Goal: Contribute content: Add original content to the website for others to see

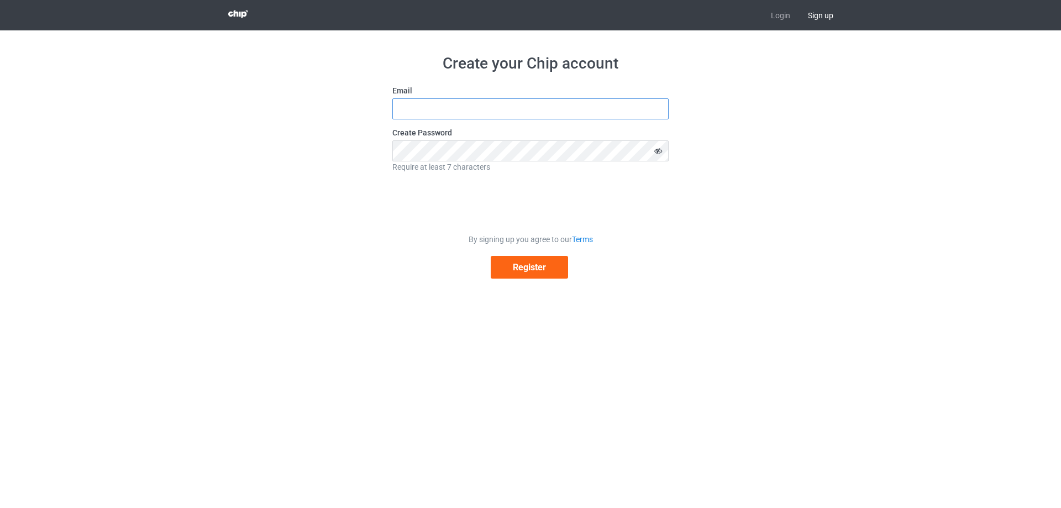
type input "teeartistic@gmail.com"
click at [812, 12] on span "Sign up" at bounding box center [820, 15] width 43 height 30
click at [494, 106] on input "teeartistic@gmail.com" at bounding box center [530, 108] width 276 height 21
click at [782, 15] on link "Login" at bounding box center [780, 15] width 37 height 30
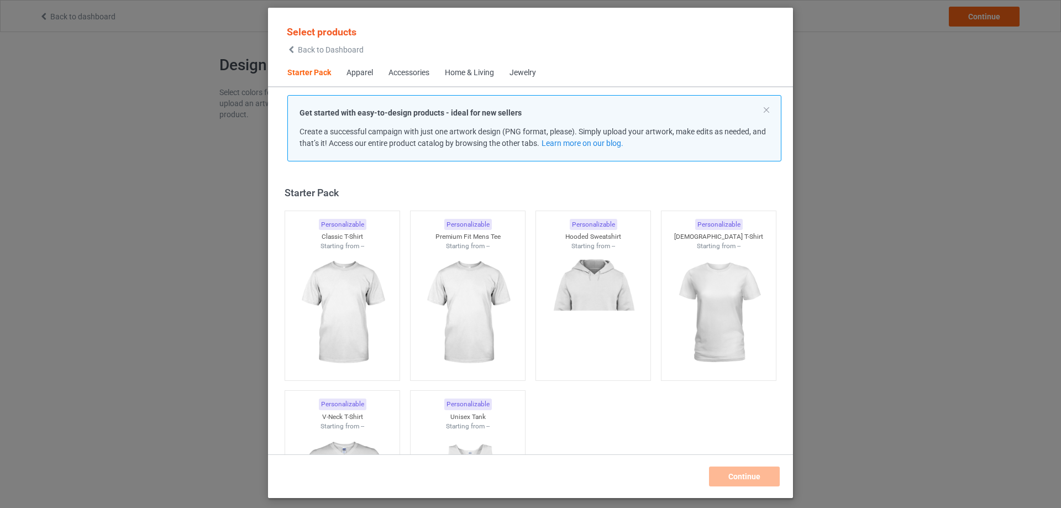
scroll to position [14, 0]
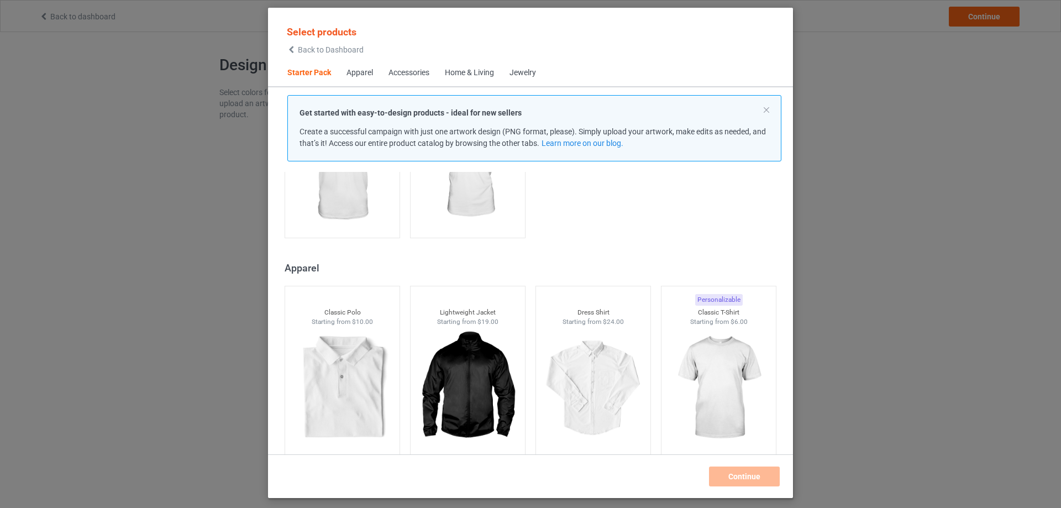
scroll to position [456, 0]
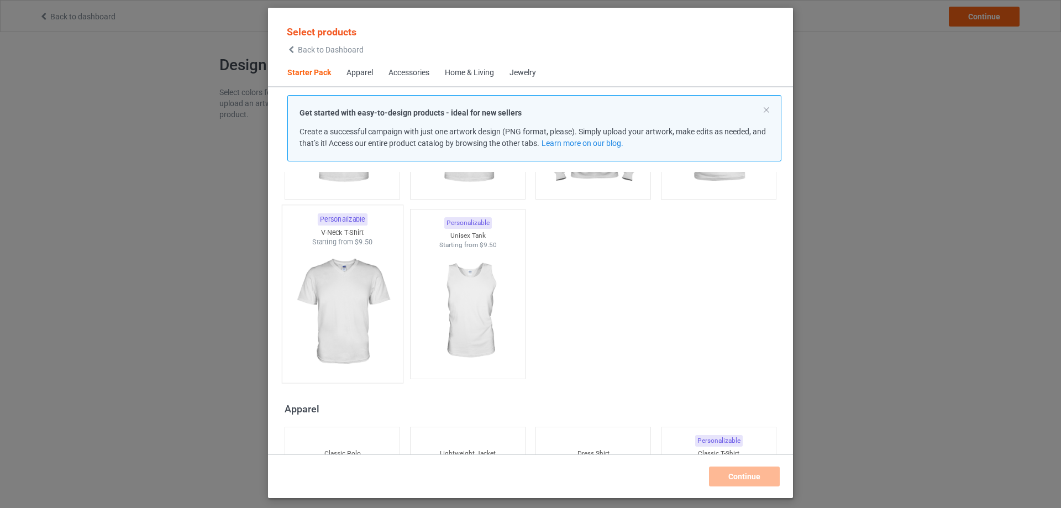
scroll to position [180, 0]
click at [366, 277] on img at bounding box center [342, 313] width 104 height 130
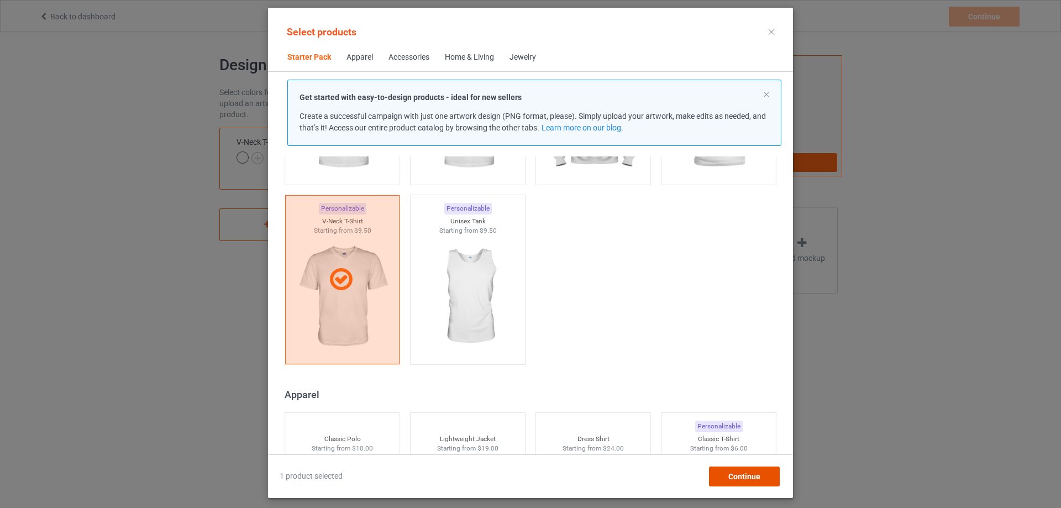
click at [745, 477] on span "Continue" at bounding box center [744, 476] width 32 height 9
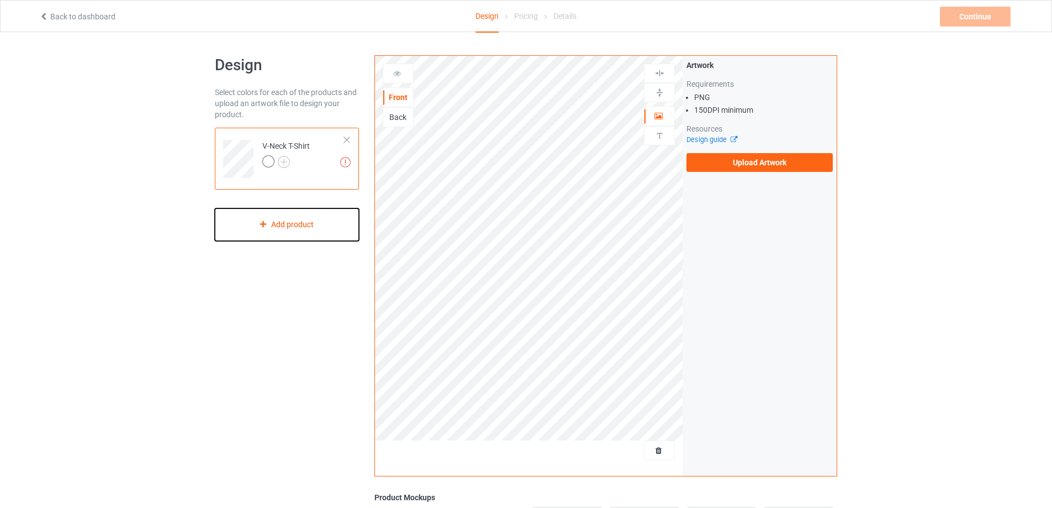
click at [308, 218] on div "Add product" at bounding box center [287, 224] width 144 height 33
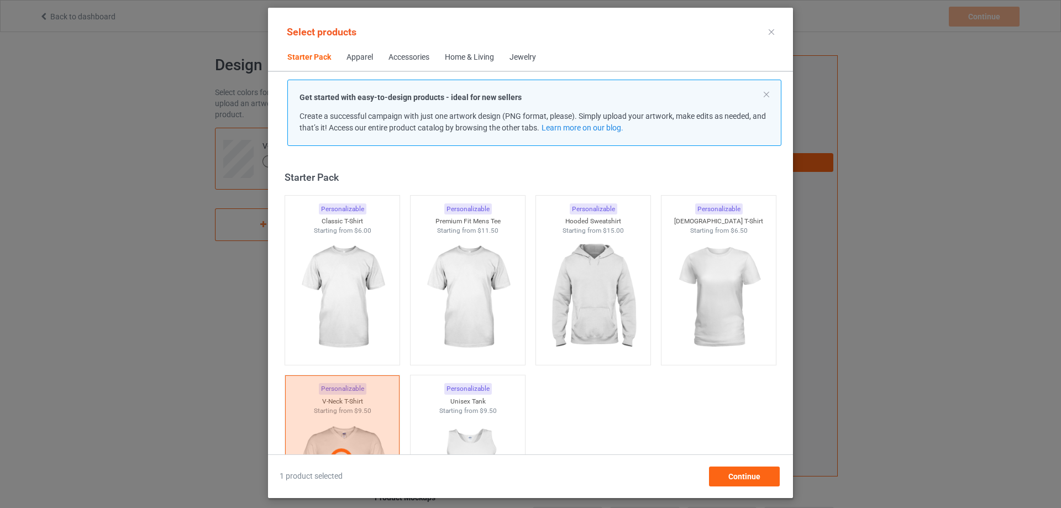
click at [842, 366] on div "Select products Starter Pack Apparel Accessories Home & Living Jewelry Get star…" at bounding box center [530, 254] width 1061 height 508
click at [769, 35] on div at bounding box center [771, 32] width 20 height 18
click at [769, 33] on icon at bounding box center [771, 32] width 6 height 6
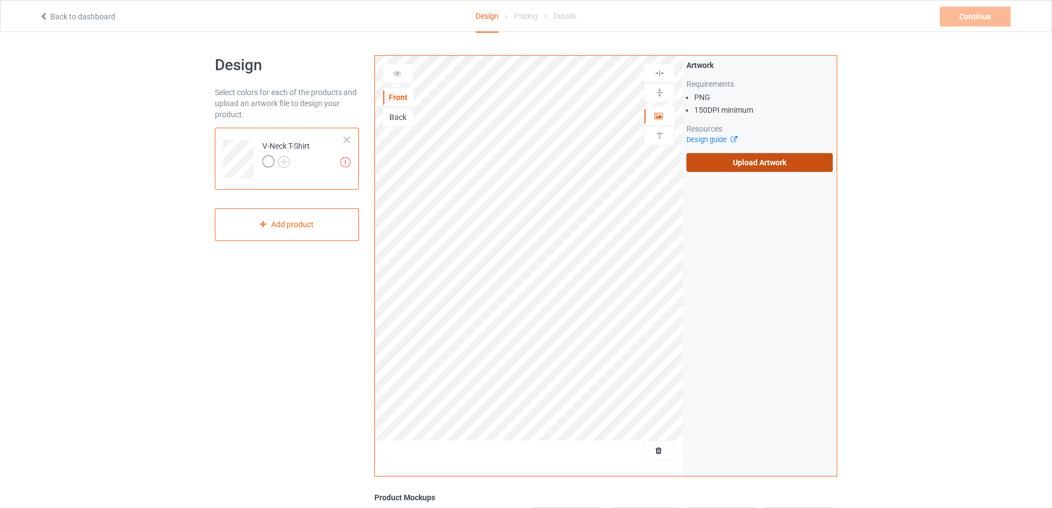
click at [726, 165] on label "Upload Artwork" at bounding box center [760, 162] width 146 height 19
click at [0, 0] on input "Upload Artwork" at bounding box center [0, 0] width 0 height 0
click at [753, 166] on label "Upload Artwork" at bounding box center [760, 162] width 146 height 19
click at [0, 0] on input "Upload Artwork" at bounding box center [0, 0] width 0 height 0
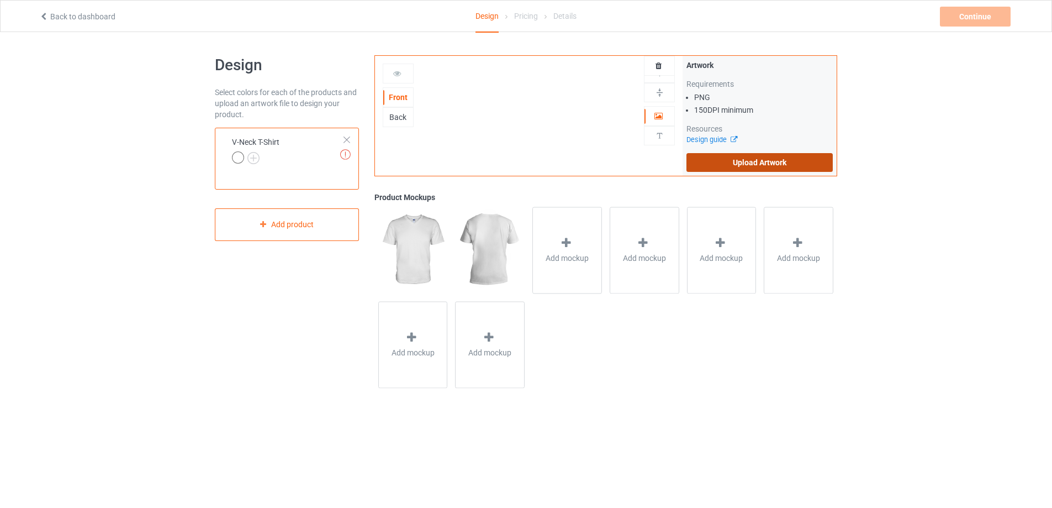
click at [706, 161] on label "Upload Artwork" at bounding box center [760, 162] width 146 height 19
click at [0, 0] on input "Upload Artwork" at bounding box center [0, 0] width 0 height 0
click at [713, 155] on label "Upload Artwork" at bounding box center [760, 162] width 146 height 19
click at [0, 0] on input "Upload Artwork" at bounding box center [0, 0] width 0 height 0
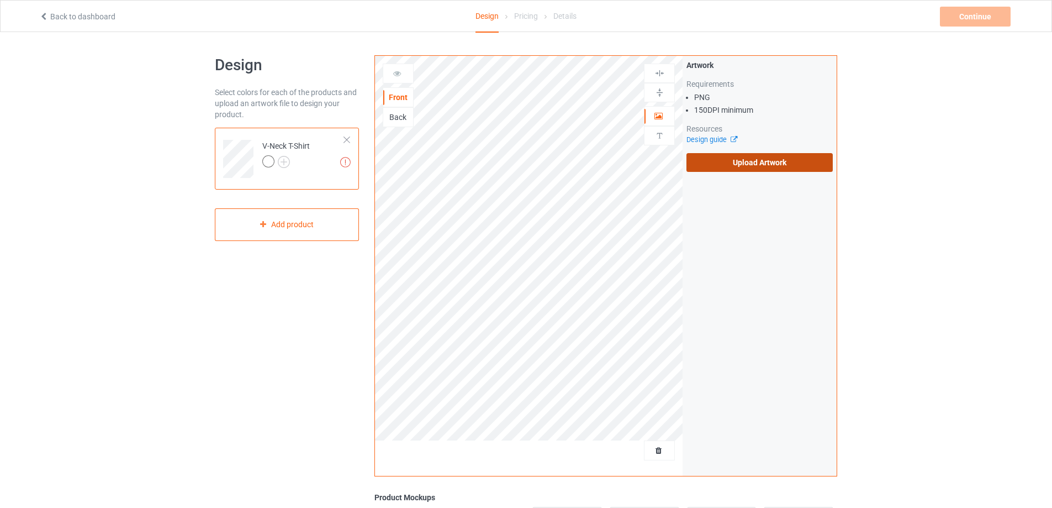
click at [742, 164] on label "Upload Artwork" at bounding box center [760, 162] width 146 height 19
click at [0, 0] on input "Upload Artwork" at bounding box center [0, 0] width 0 height 0
click at [705, 160] on label "Upload Artwork" at bounding box center [760, 162] width 146 height 19
click at [0, 0] on input "Upload Artwork" at bounding box center [0, 0] width 0 height 0
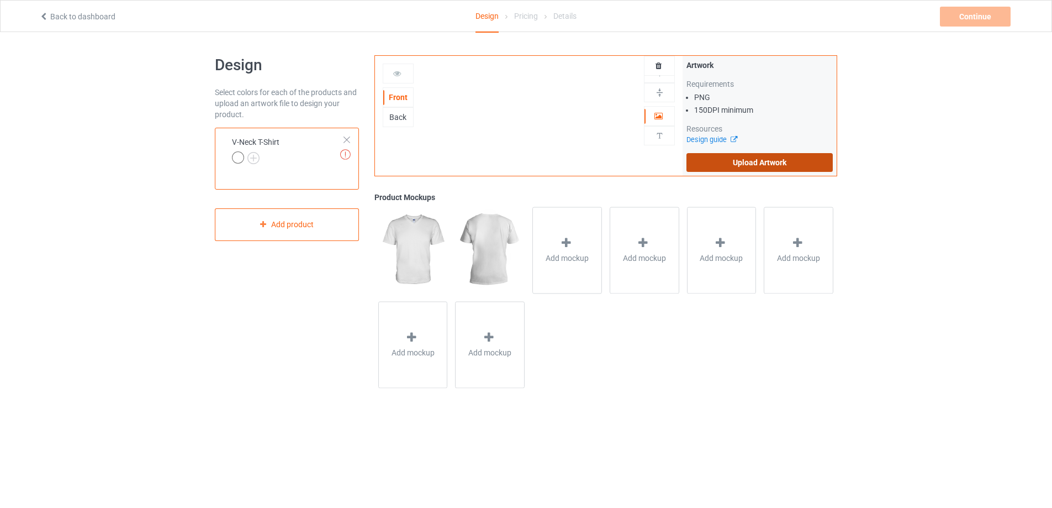
click at [716, 164] on label "Upload Artwork" at bounding box center [760, 162] width 146 height 19
click at [0, 0] on input "Upload Artwork" at bounding box center [0, 0] width 0 height 0
